Goal: Browse casually

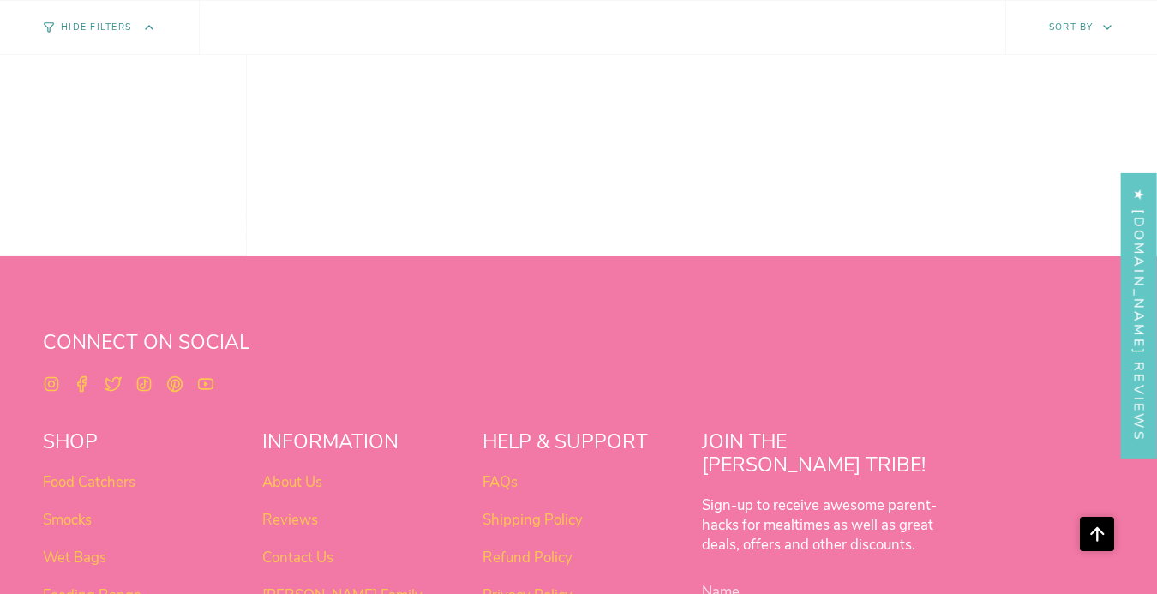
scroll to position [1386, 0]
